Goal: Understand process/instructions: Learn how to perform a task or action

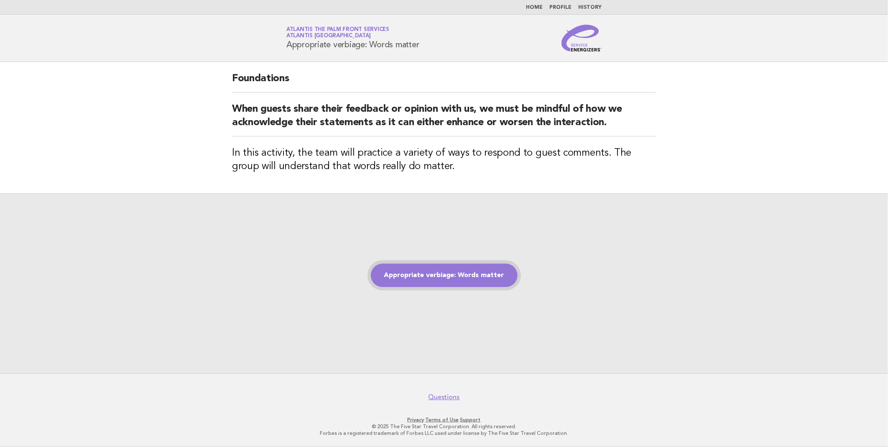
click at [438, 272] on link "Appropriate verbiage: Words matter" at bounding box center [444, 275] width 147 height 23
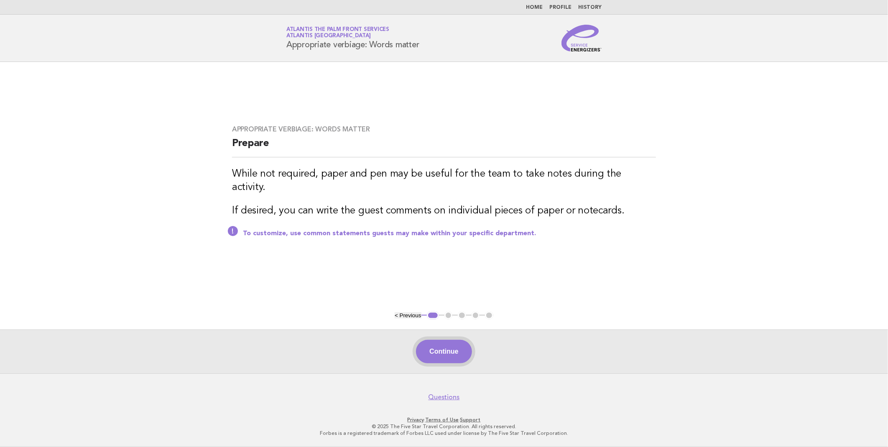
click at [439, 353] on button "Continue" at bounding box center [444, 351] width 56 height 23
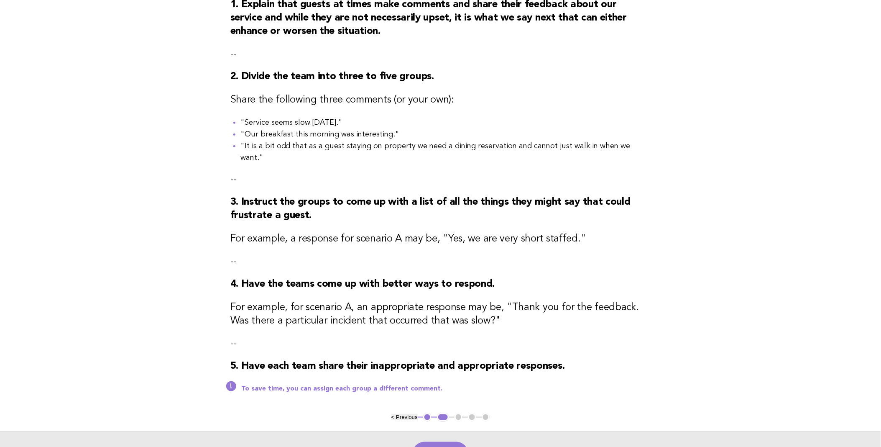
scroll to position [211, 0]
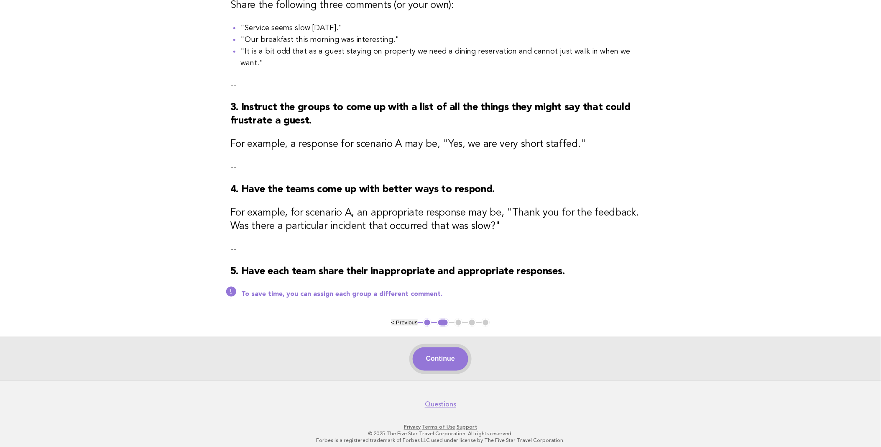
click at [432, 357] on button "Continue" at bounding box center [441, 358] width 56 height 23
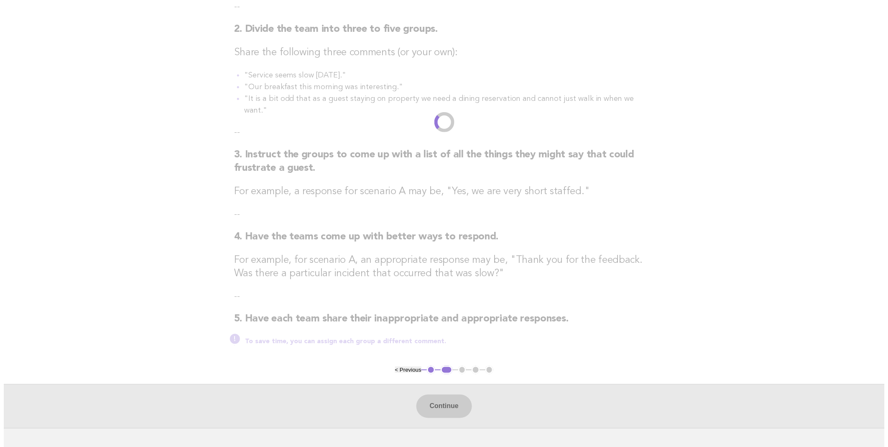
scroll to position [0, 0]
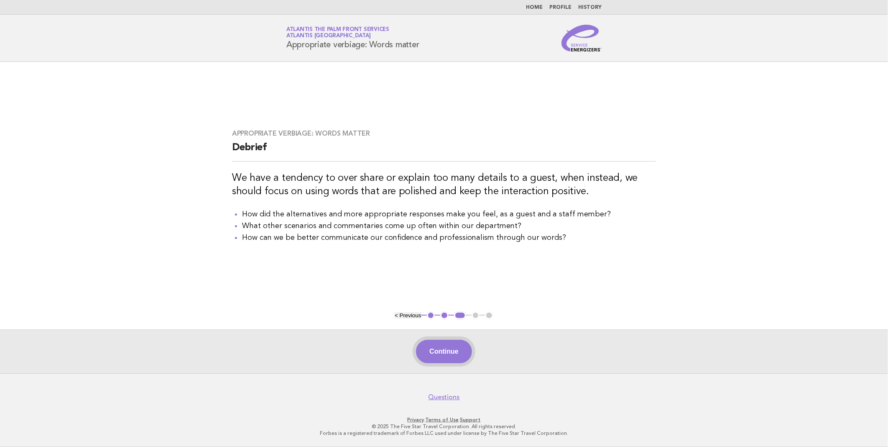
click at [444, 348] on button "Continue" at bounding box center [444, 351] width 56 height 23
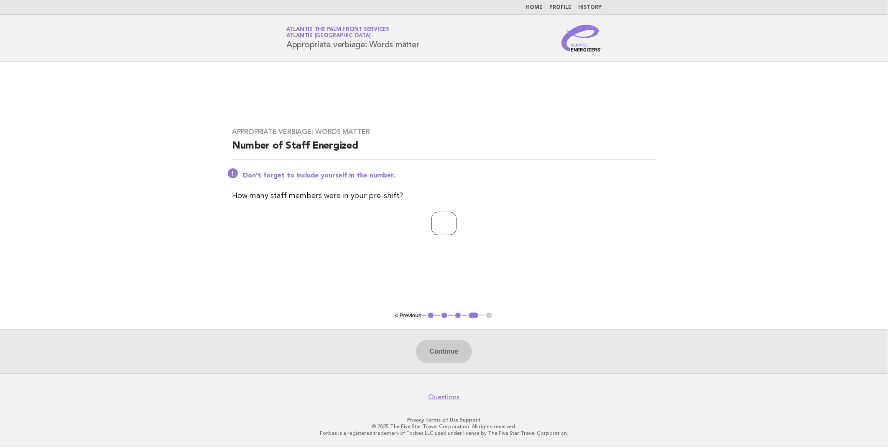
drag, startPoint x: 450, startPoint y: 223, endPoint x: 445, endPoint y: 224, distance: 5.3
click at [448, 223] on input "number" at bounding box center [444, 223] width 25 height 23
type input "**"
click at [445, 353] on button "Continue" at bounding box center [444, 351] width 56 height 23
